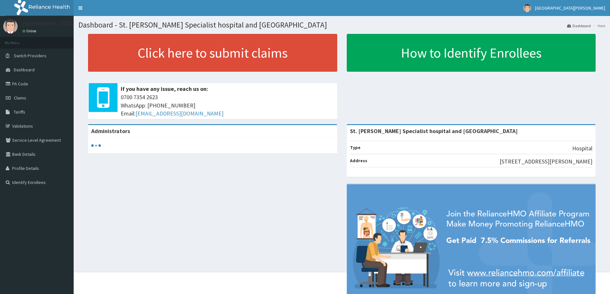
click at [35, 85] on link "PA Code" at bounding box center [37, 84] width 74 height 14
click at [38, 82] on link "PA Code" at bounding box center [37, 84] width 74 height 14
click at [11, 84] on icon at bounding box center [9, 84] width 6 height 4
